Goal: Information Seeking & Learning: Learn about a topic

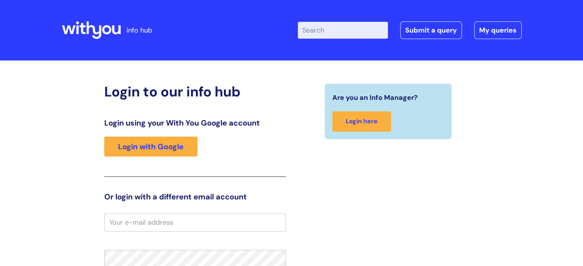
click at [330, 35] on input "Enter your search term here..." at bounding box center [343, 30] width 90 height 17
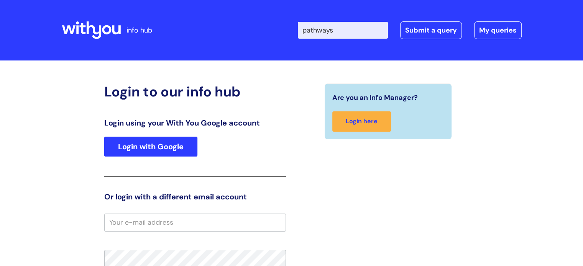
type input "pathways"
click at [145, 154] on link "Login with Google" at bounding box center [150, 147] width 93 height 20
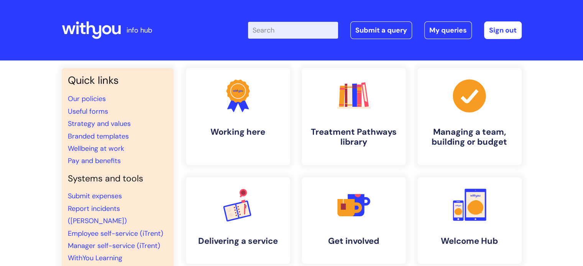
click at [303, 23] on input "Enter your search term here..." at bounding box center [293, 30] width 90 height 17
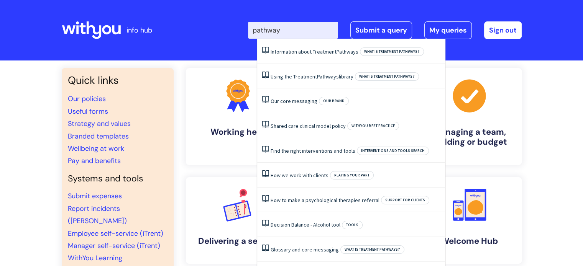
type input "pathways"
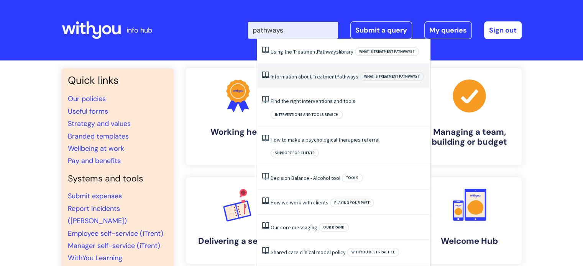
click at [288, 75] on link "Information about Treatment Pathways" at bounding box center [315, 76] width 88 height 7
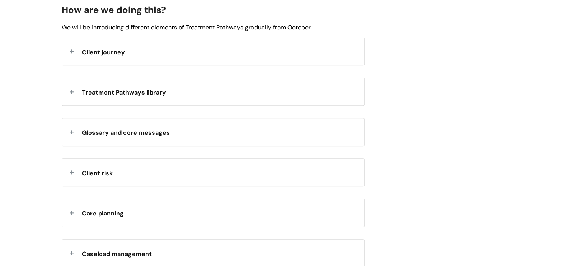
scroll to position [832, 0]
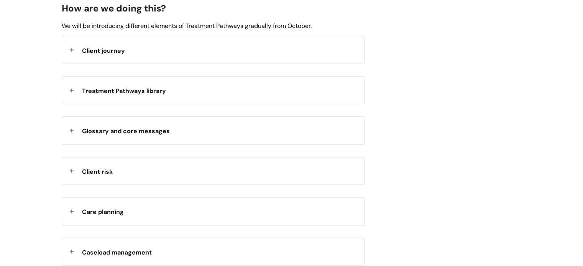
click at [241, 93] on div "Treatment Pathways library" at bounding box center [213, 90] width 302 height 27
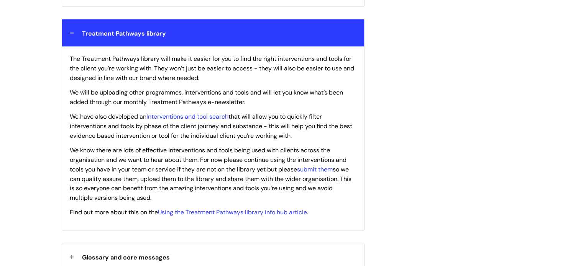
scroll to position [891, 0]
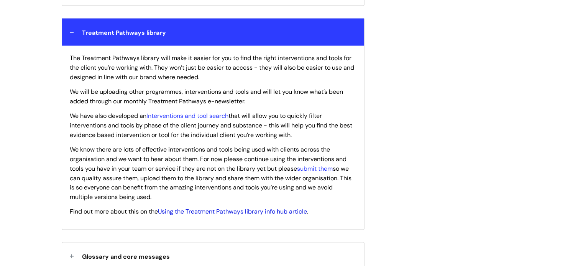
click at [229, 215] on link "Using the Treatment Pathways library info hub article" at bounding box center [232, 212] width 149 height 8
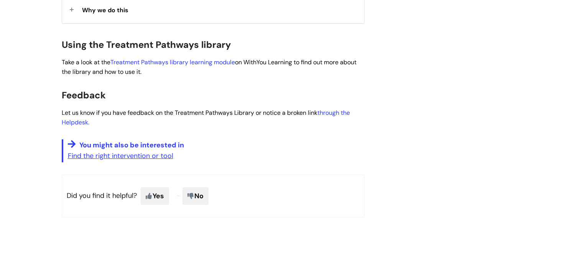
scroll to position [220, 0]
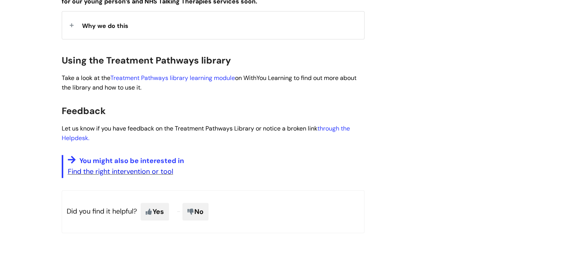
click at [133, 173] on link "Find the right intervention or tool" at bounding box center [120, 171] width 105 height 9
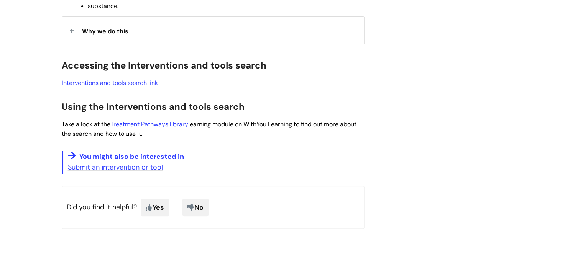
scroll to position [320, 0]
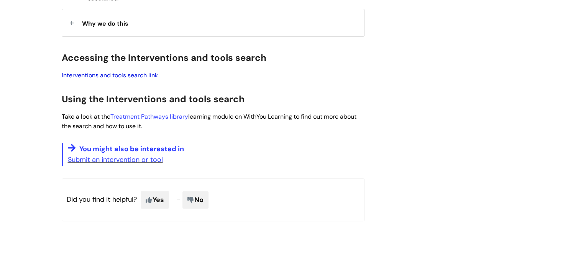
click at [132, 79] on link "Interventions and tools search link" at bounding box center [110, 75] width 96 height 8
